Goal: Book appointment/travel/reservation

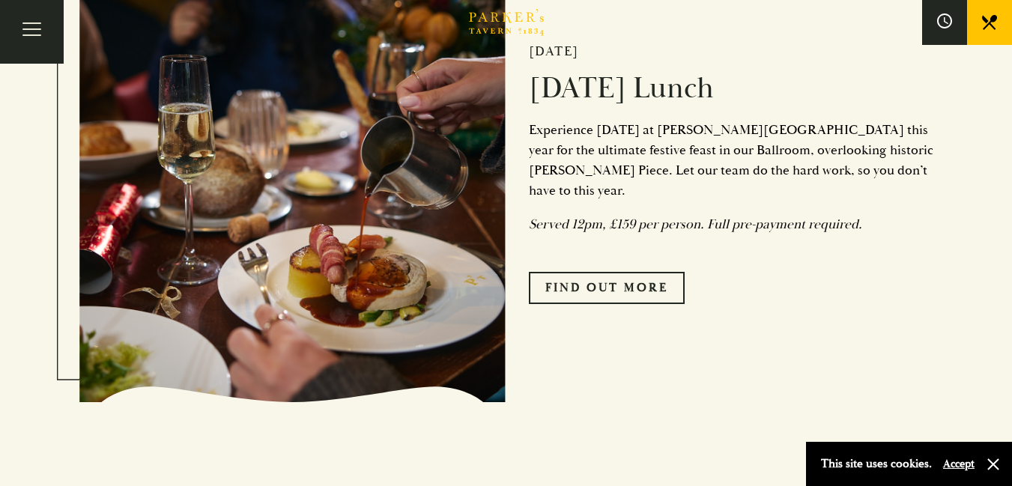
scroll to position [1881, 0]
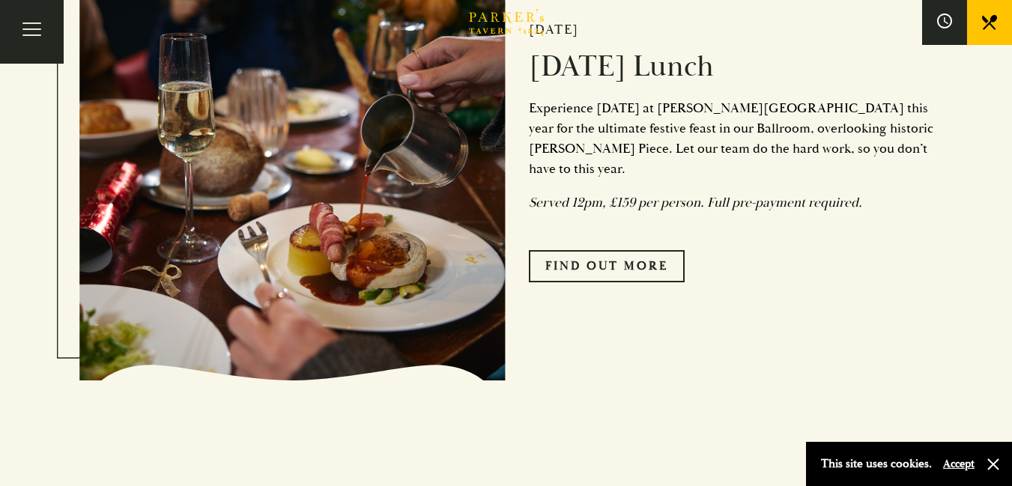
click at [616, 270] on link "Find Out More" at bounding box center [607, 265] width 156 height 31
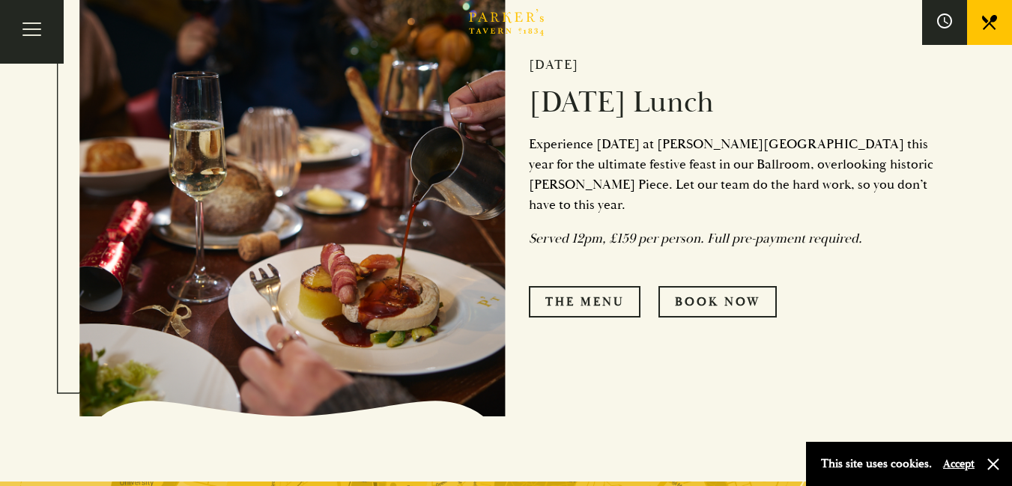
scroll to position [616, 0]
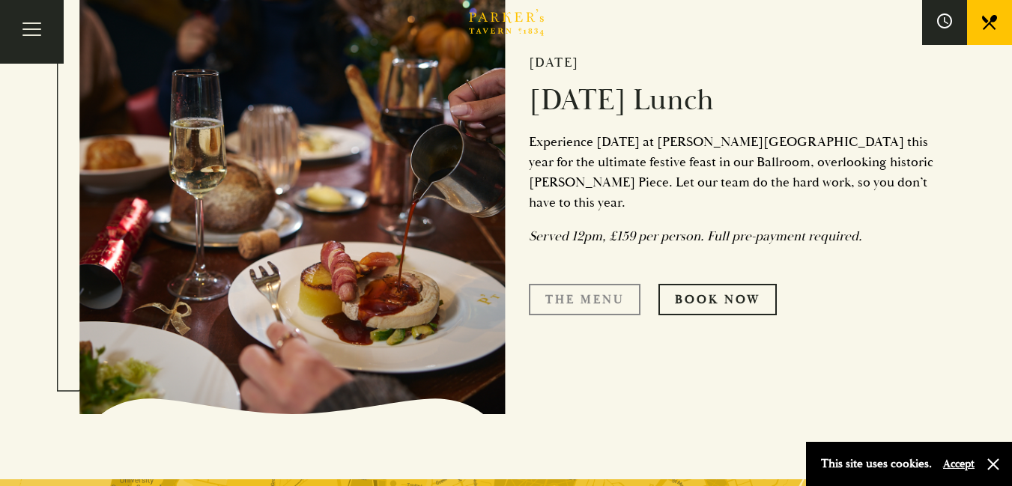
click at [571, 284] on link "The Menu" at bounding box center [585, 299] width 112 height 31
